Goal: Task Accomplishment & Management: Use online tool/utility

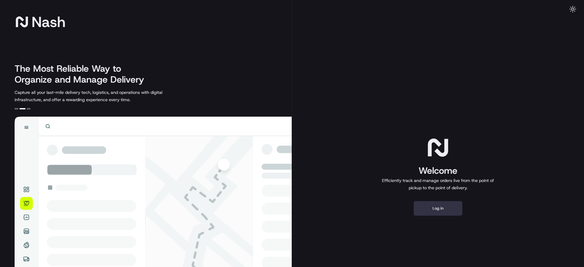
click at [451, 212] on button "Log in" at bounding box center [438, 208] width 49 height 15
